Goal: Book appointment/travel/reservation

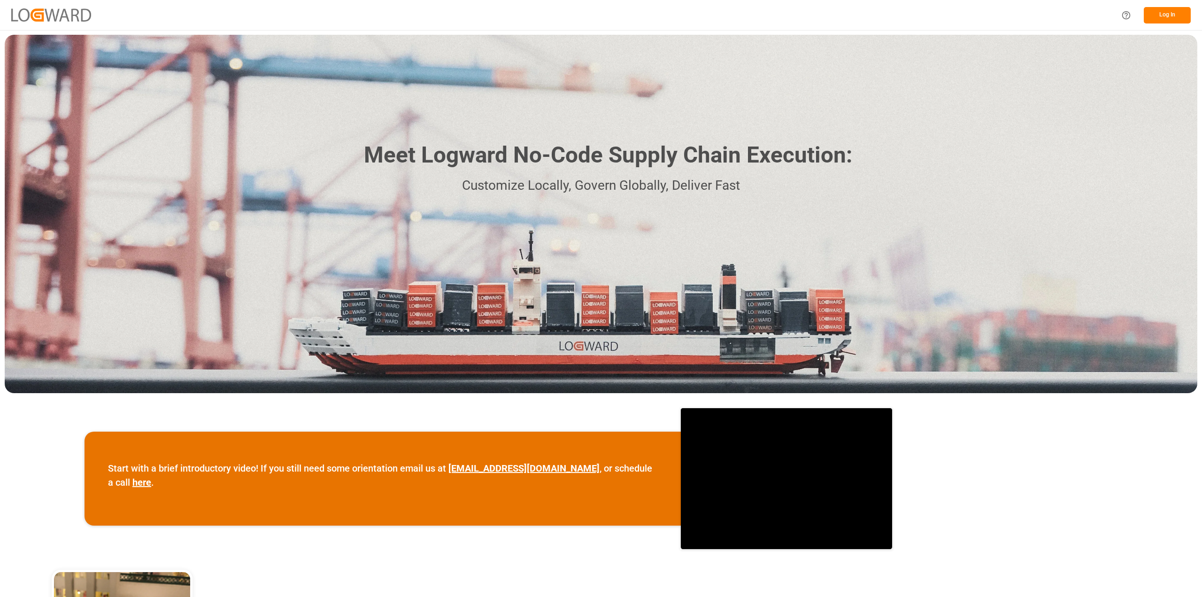
click at [1181, 13] on button "Log In" at bounding box center [1167, 15] width 47 height 16
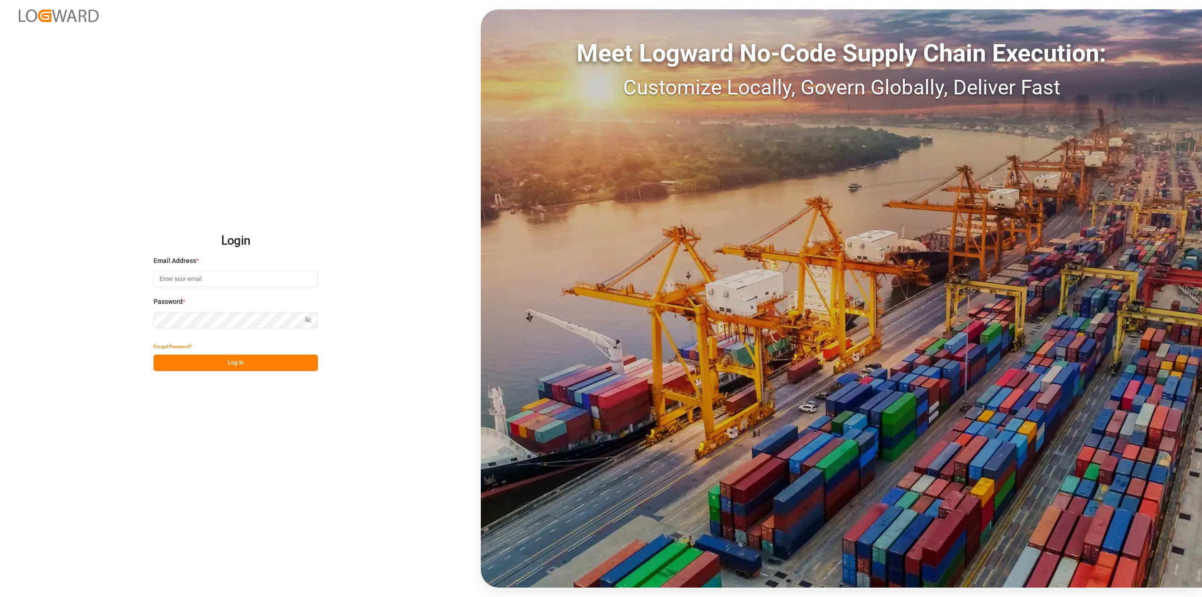
click at [158, 281] on input at bounding box center [236, 278] width 164 height 16
type input "roland.behrendt@compo-expert.com"
click at [185, 371] on div "Login Email Address * roland.behrendt@compo-expert.com Email is required. Passw…" at bounding box center [601, 298] width 1202 height 597
click at [187, 366] on button "Log In" at bounding box center [236, 362] width 164 height 16
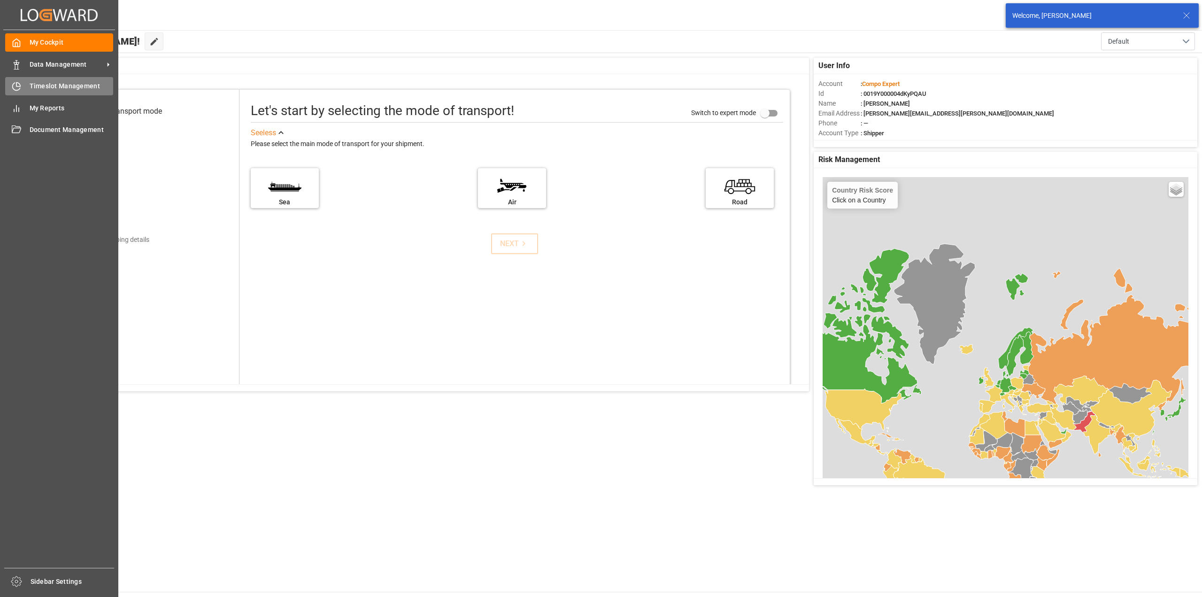
click at [33, 84] on span "Timeslot Management" at bounding box center [72, 86] width 84 height 10
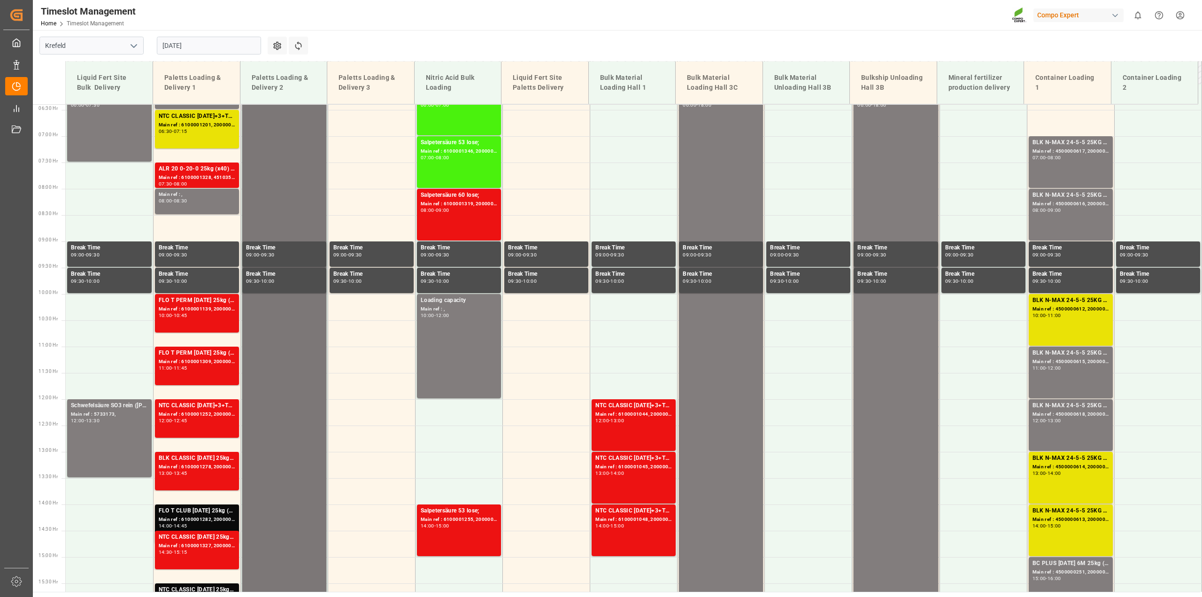
scroll to position [248, 0]
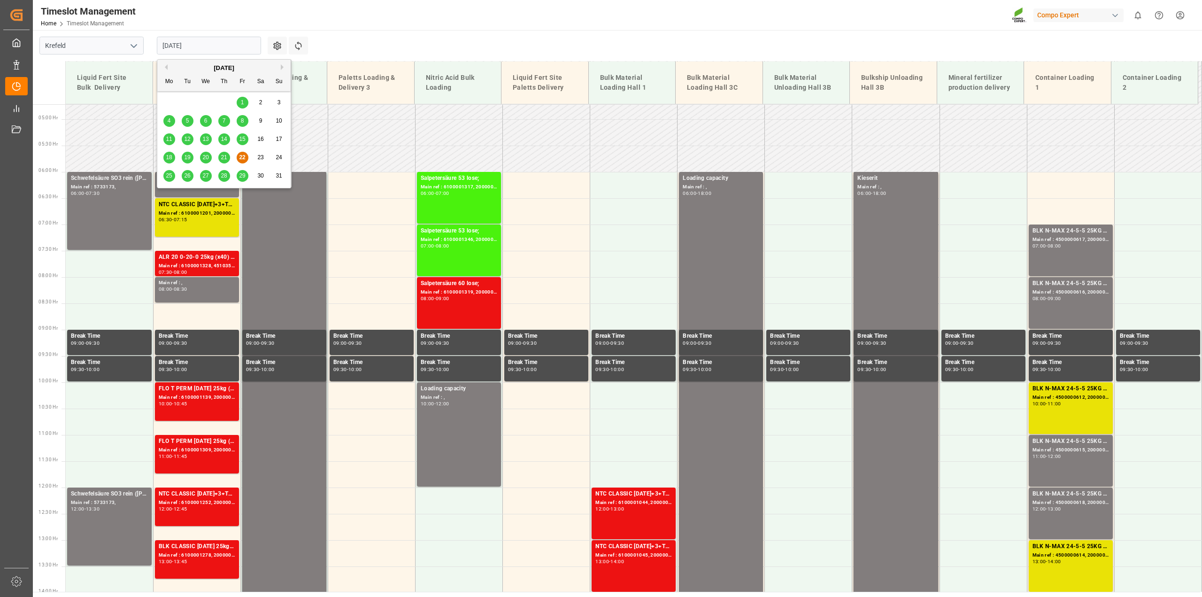
click at [255, 44] on input "22.08.2025" at bounding box center [209, 46] width 104 height 18
click at [170, 179] on span "25" at bounding box center [169, 175] width 6 height 7
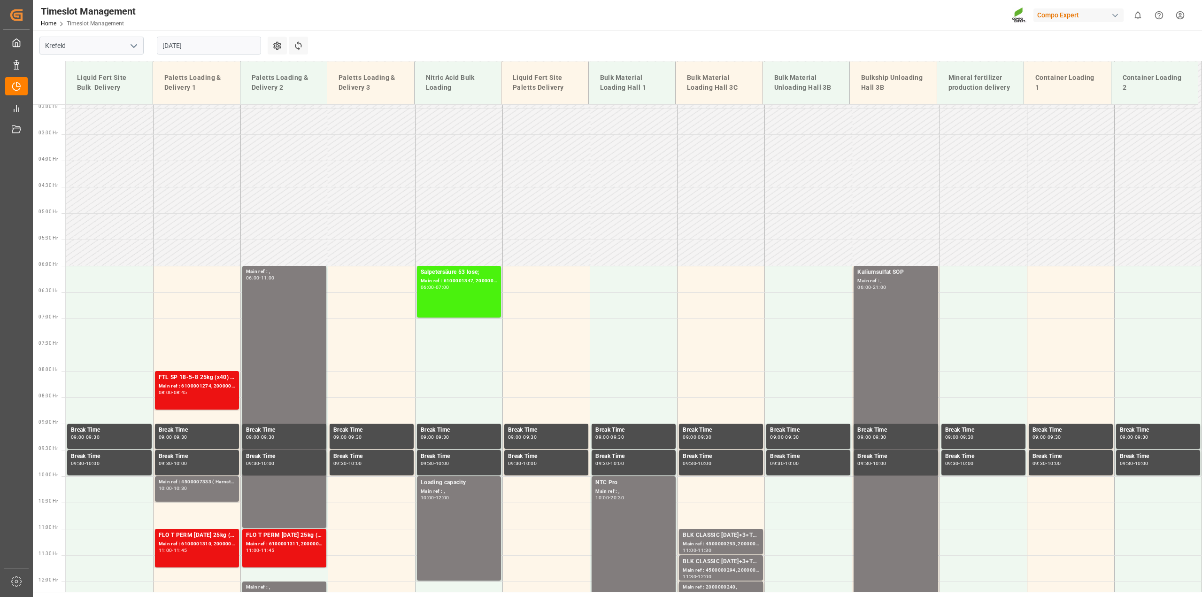
scroll to position [13, 0]
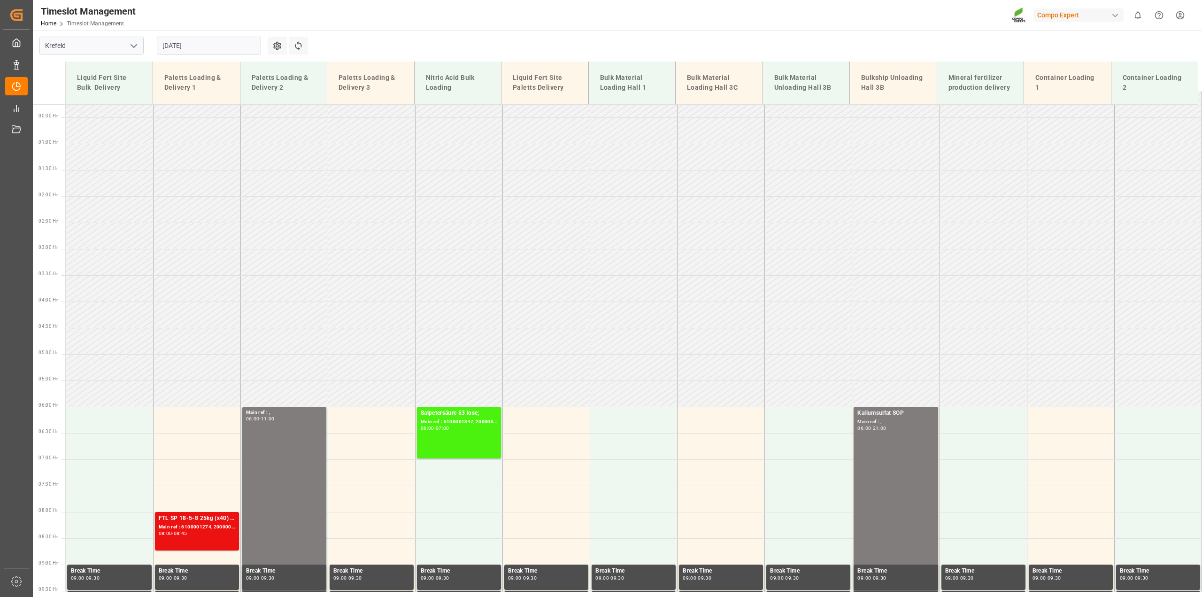
click at [241, 42] on input "25.08.2025" at bounding box center [209, 46] width 104 height 18
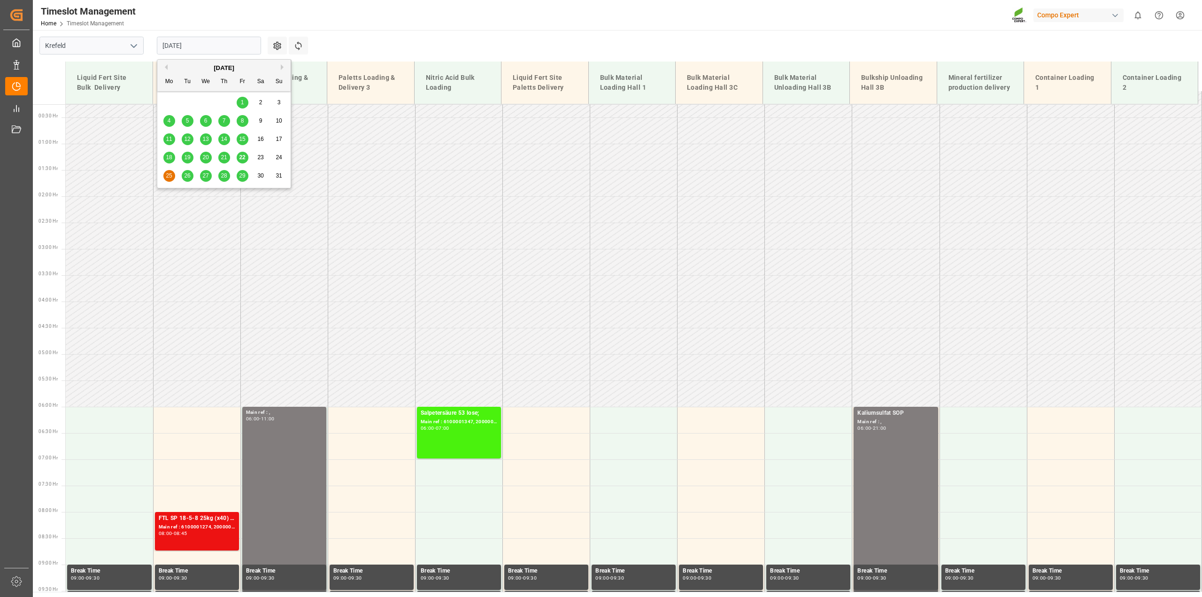
click at [241, 158] on span "22" at bounding box center [242, 157] width 6 height 7
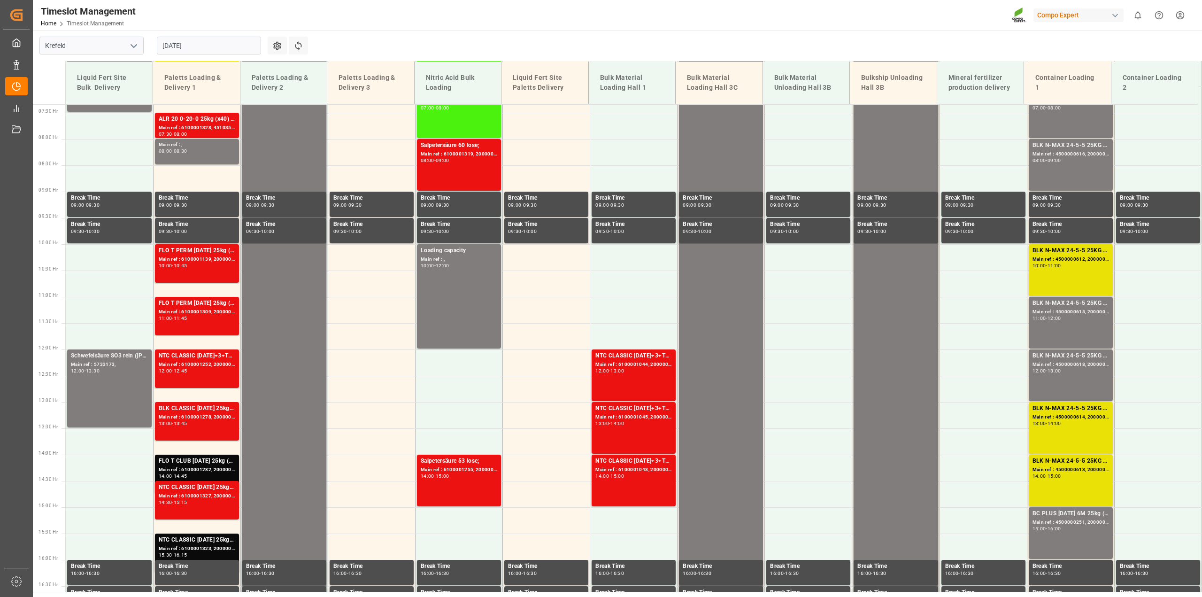
scroll to position [389, 0]
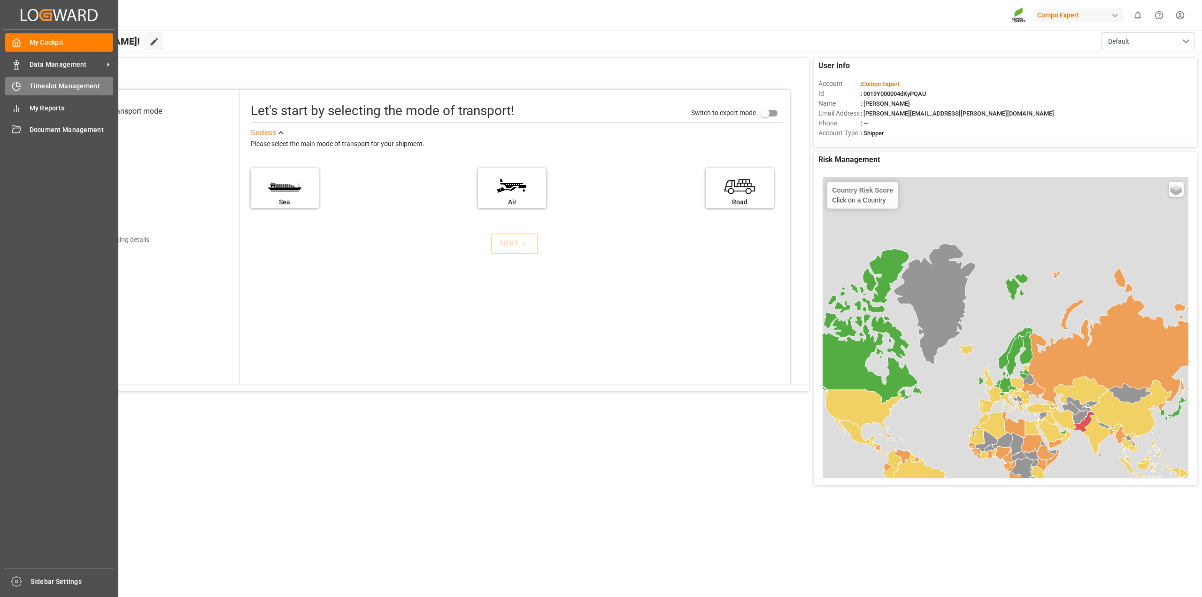
click at [51, 92] on div "Timeslot Management Timeslot Management" at bounding box center [59, 86] width 108 height 18
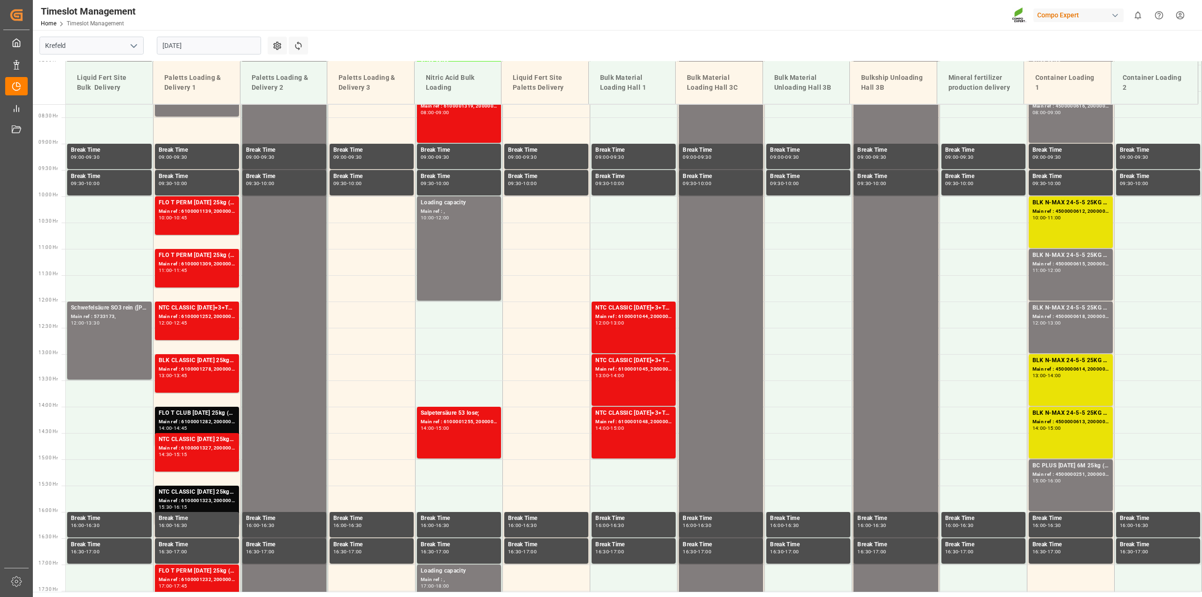
scroll to position [295, 0]
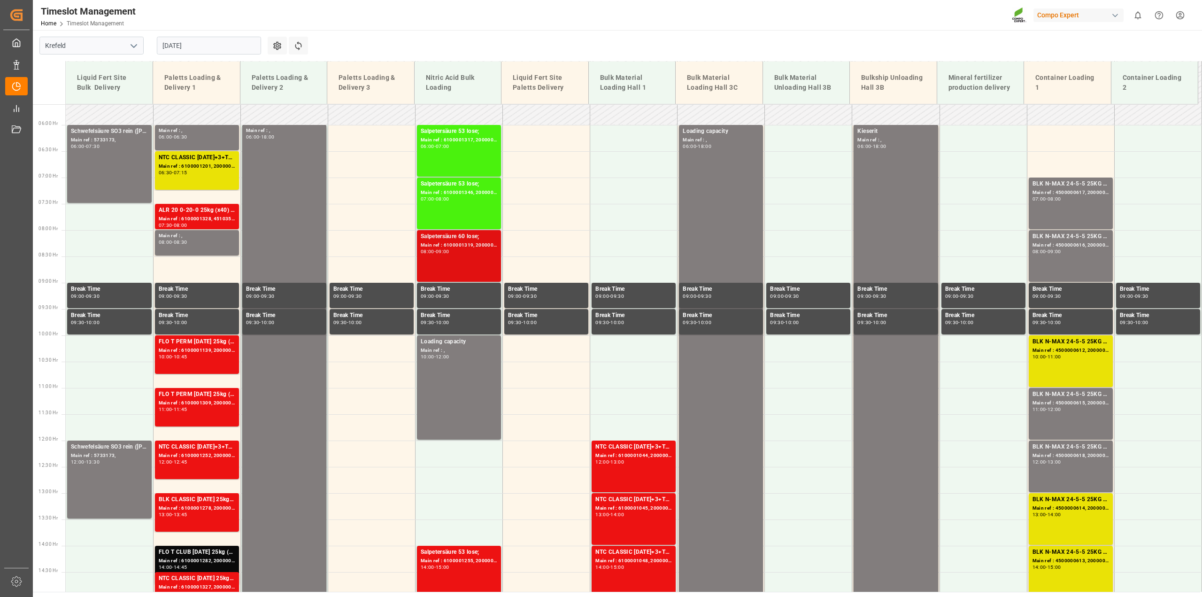
click at [451, 240] on div "Salpetersäure 60 lose;" at bounding box center [459, 236] width 77 height 9
